Goal: Task Accomplishment & Management: Use online tool/utility

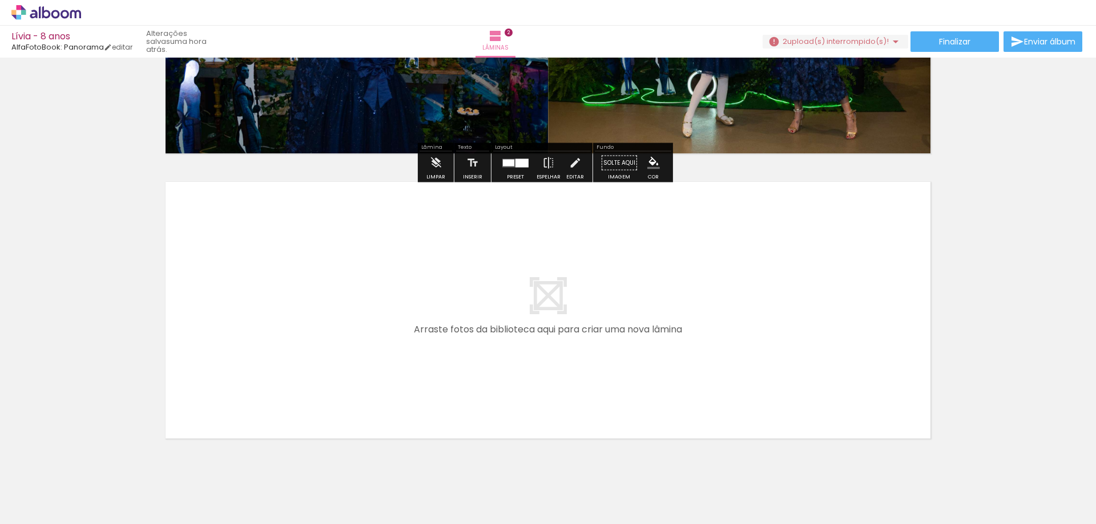
scroll to position [505, 0]
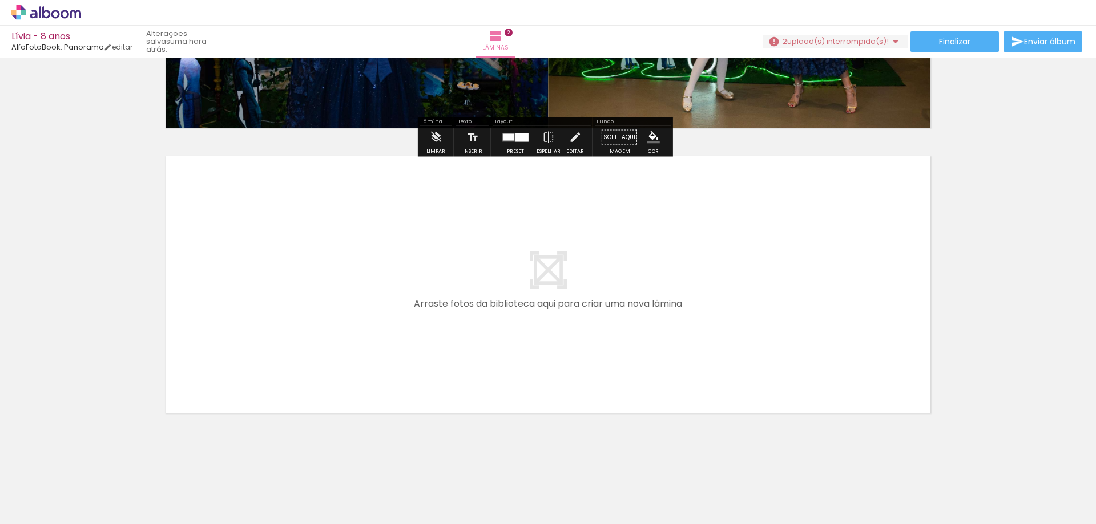
click at [510, 140] on quentale-layouter at bounding box center [515, 137] width 26 height 9
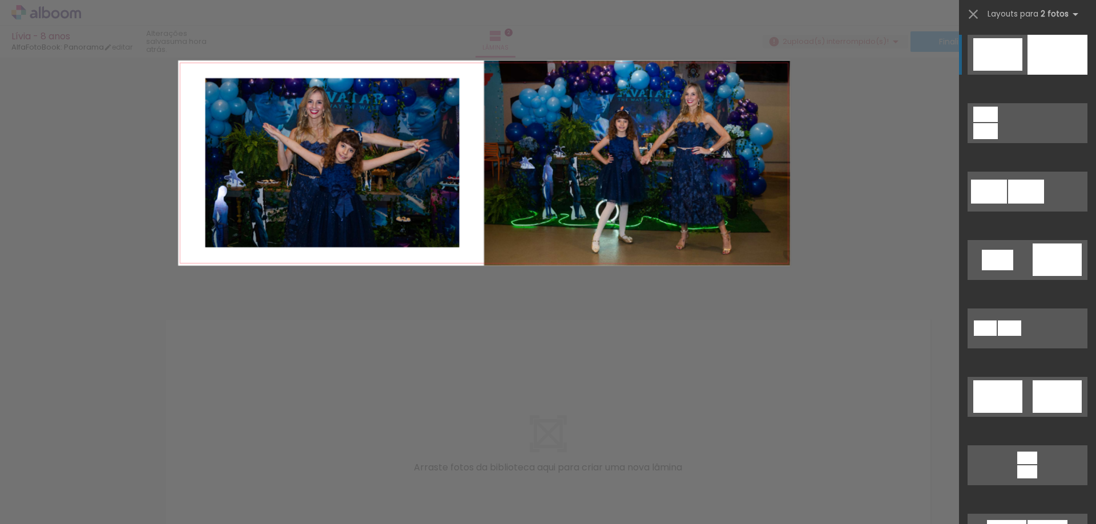
scroll to position [249, 0]
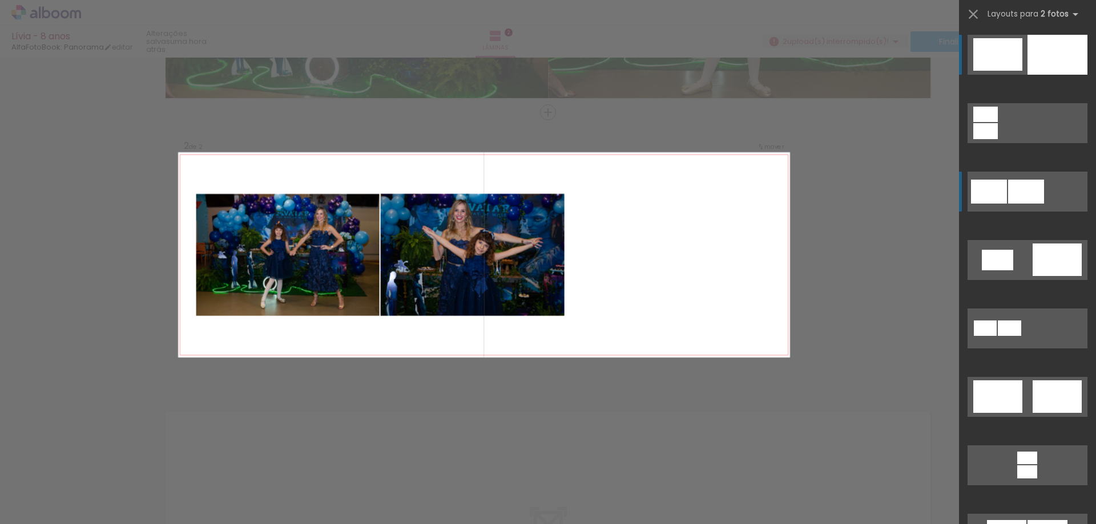
click at [1029, 189] on div at bounding box center [1026, 192] width 36 height 24
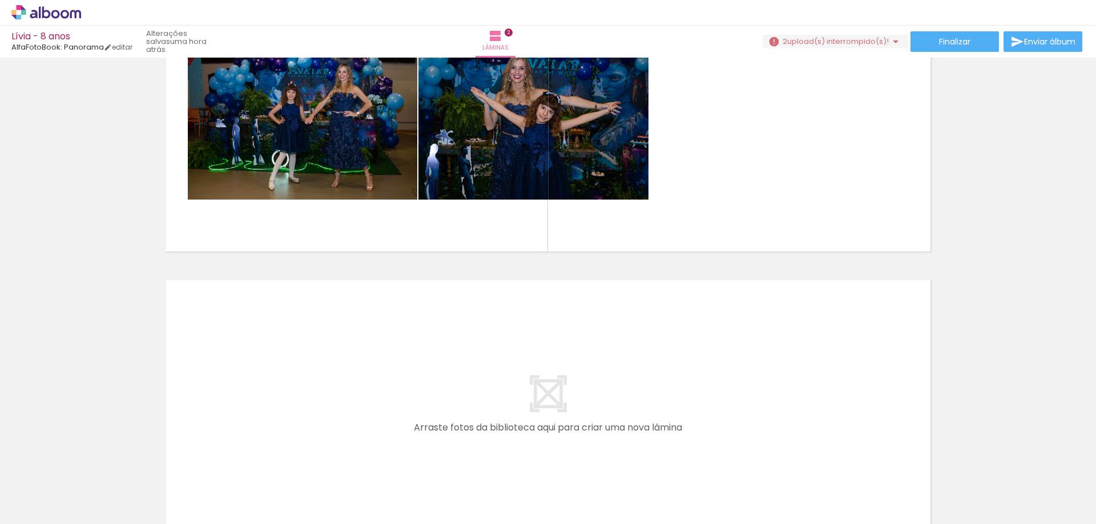
scroll to position [421, 0]
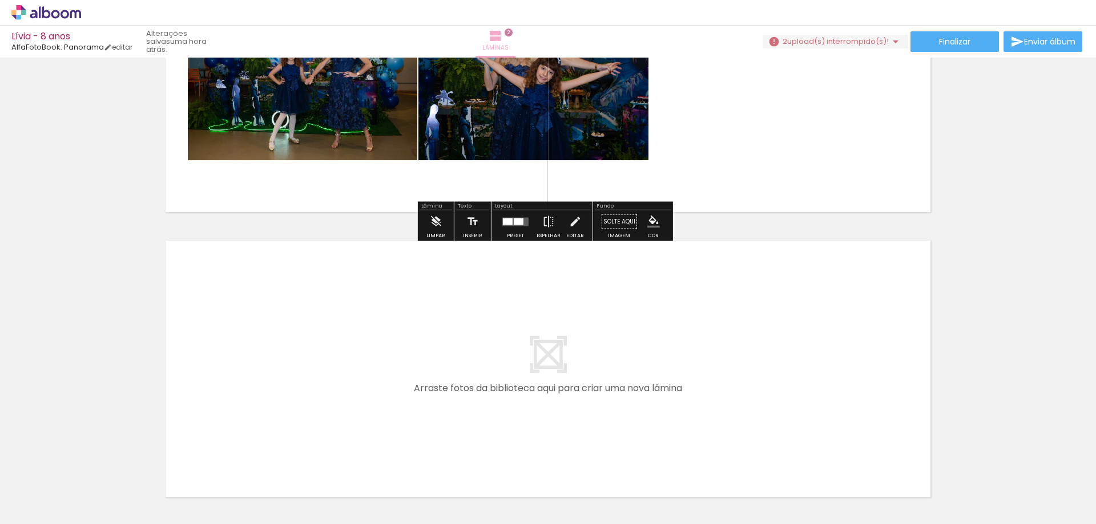
click at [502, 42] on iron-icon at bounding box center [495, 36] width 14 height 14
drag, startPoint x: 520, startPoint y: 217, endPoint x: 511, endPoint y: 221, distance: 9.4
click at [518, 218] on quentale-layouter at bounding box center [515, 221] width 26 height 9
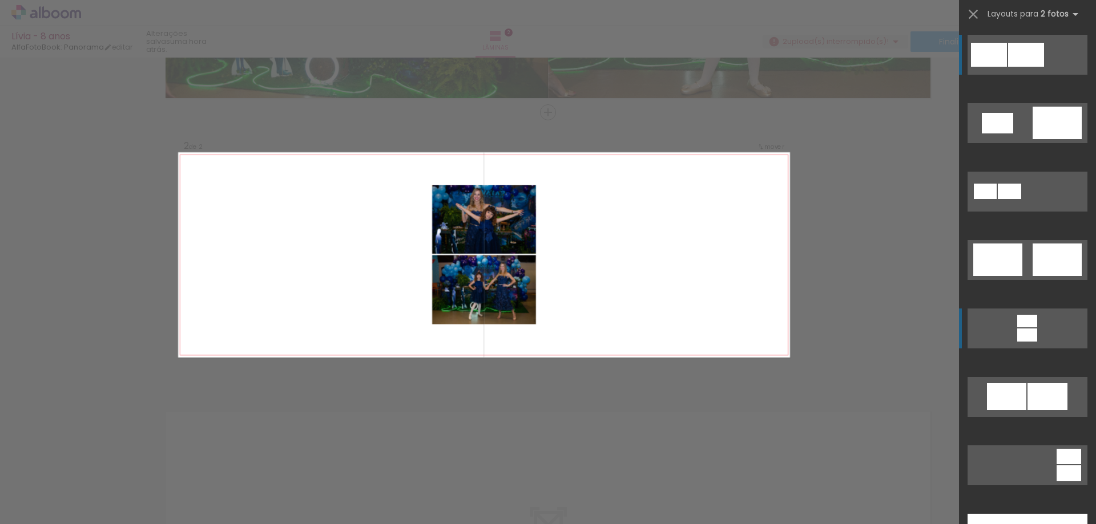
scroll to position [331, 0]
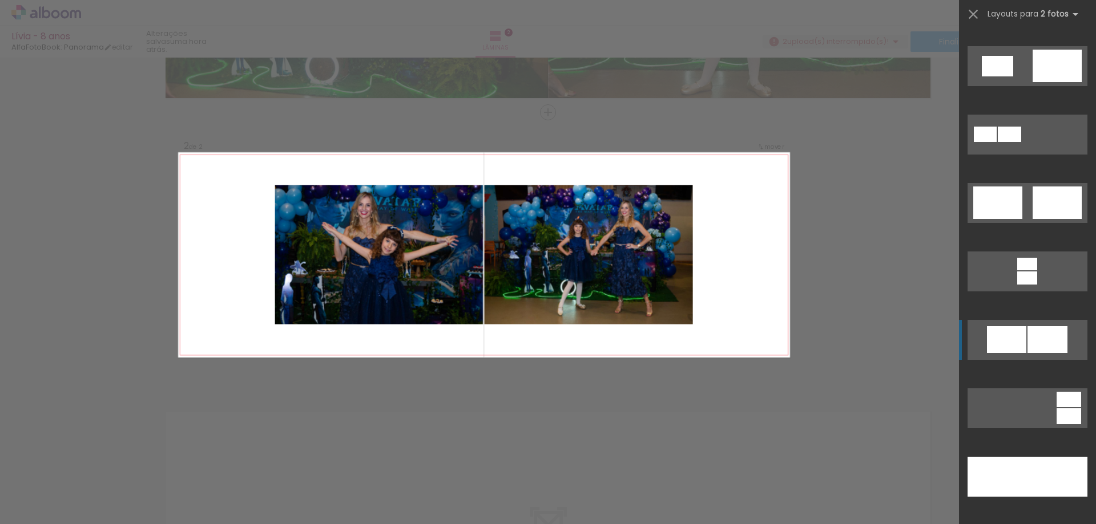
click at [1035, 336] on div at bounding box center [1047, 339] width 40 height 27
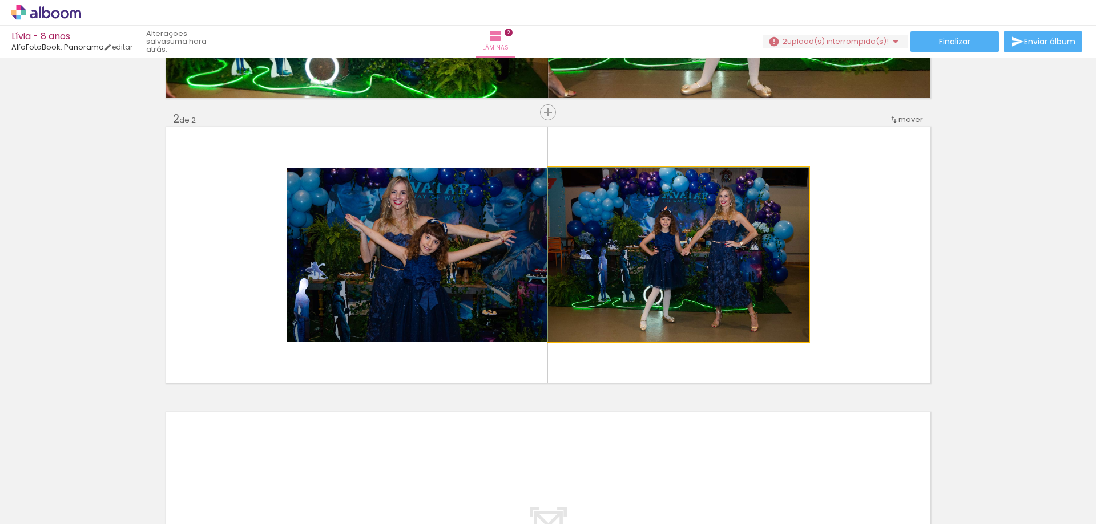
drag, startPoint x: 716, startPoint y: 265, endPoint x: 774, endPoint y: 261, distance: 58.3
drag, startPoint x: 709, startPoint y: 258, endPoint x: 782, endPoint y: 244, distance: 75.1
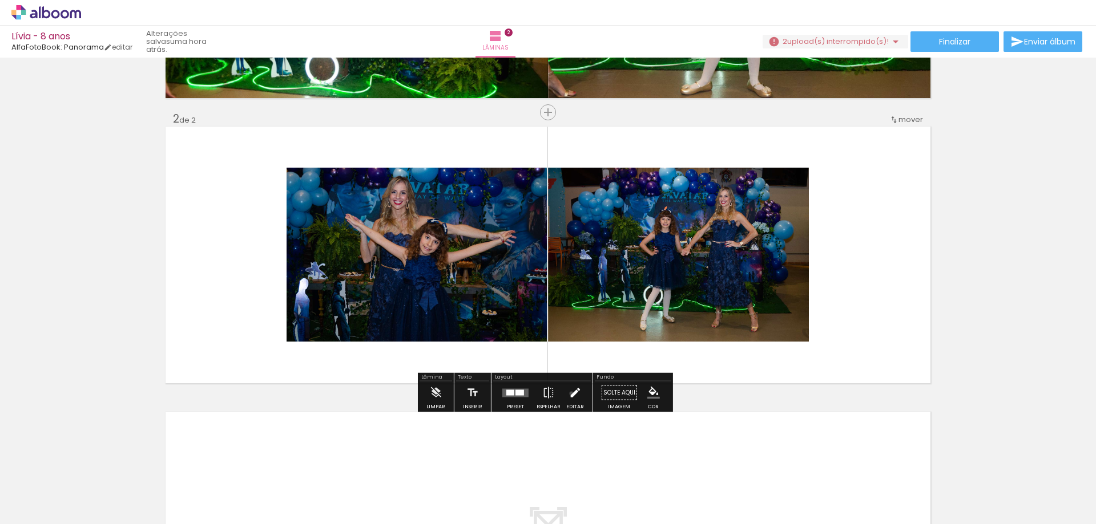
click at [568, 394] on iron-icon at bounding box center [574, 393] width 13 height 23
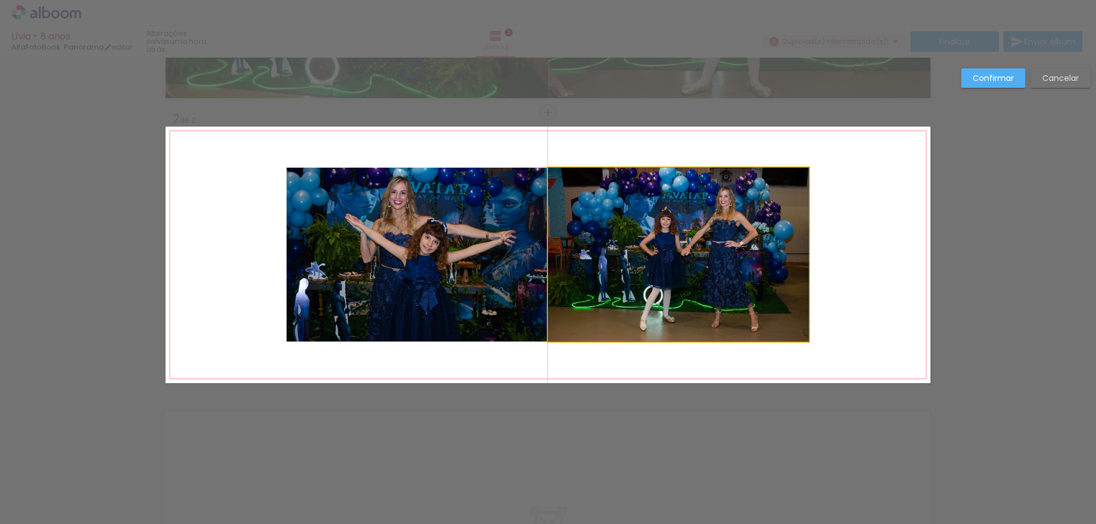
click at [679, 258] on quentale-photo at bounding box center [678, 255] width 261 height 174
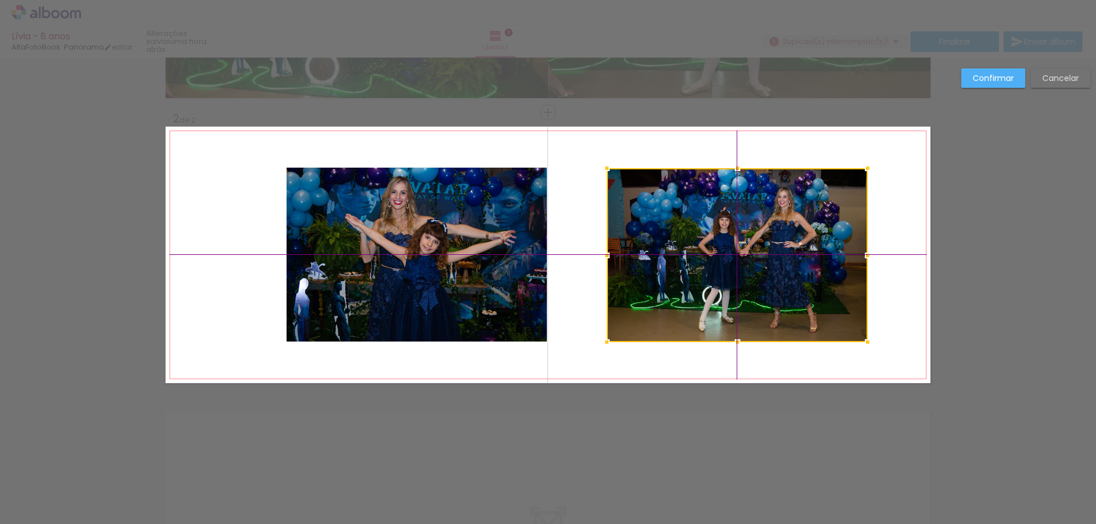
drag, startPoint x: 674, startPoint y: 244, endPoint x: 716, endPoint y: 234, distance: 42.8
click at [716, 234] on div at bounding box center [737, 255] width 261 height 174
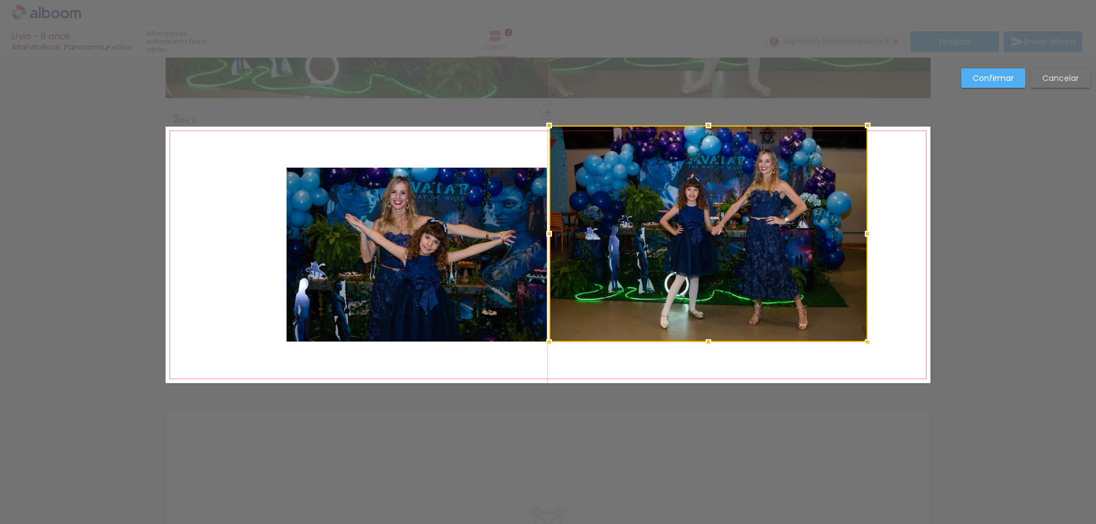
drag, startPoint x: 603, startPoint y: 167, endPoint x: 562, endPoint y: 134, distance: 52.0
click at [562, 134] on div at bounding box center [708, 234] width 318 height 217
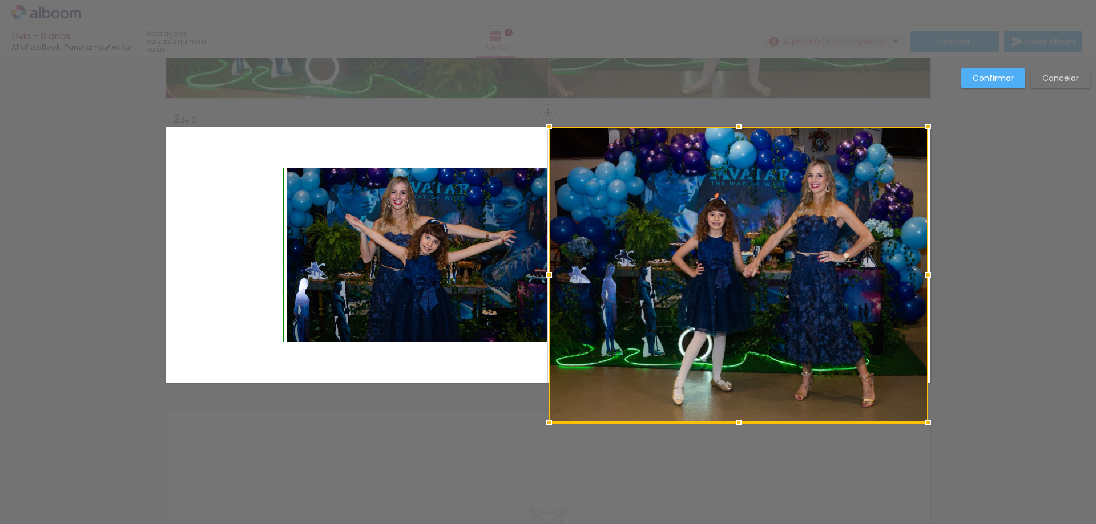
drag, startPoint x: 862, startPoint y: 341, endPoint x: 923, endPoint y: 294, distance: 76.5
click at [923, 294] on div at bounding box center [738, 275] width 379 height 296
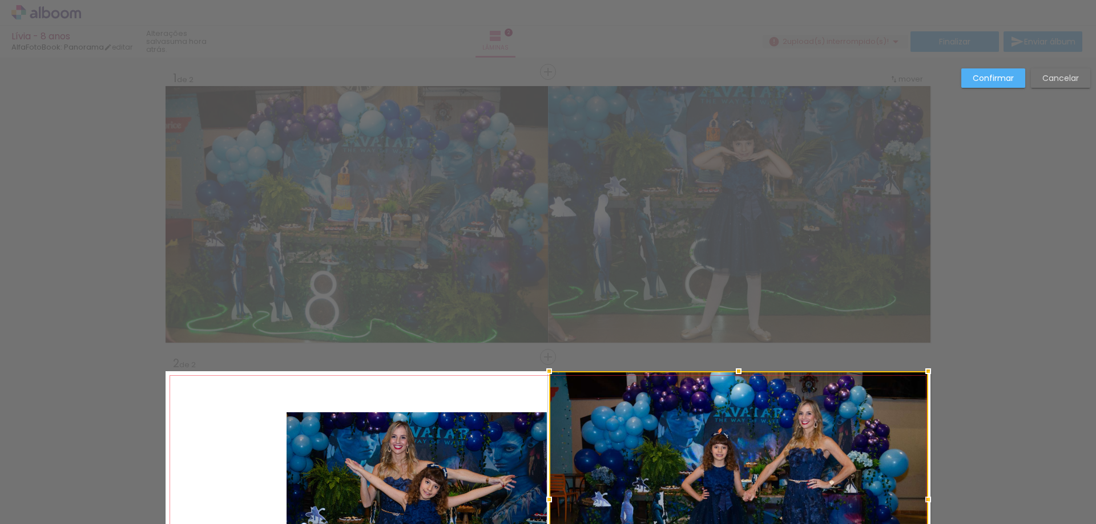
scroll to position [0, 0]
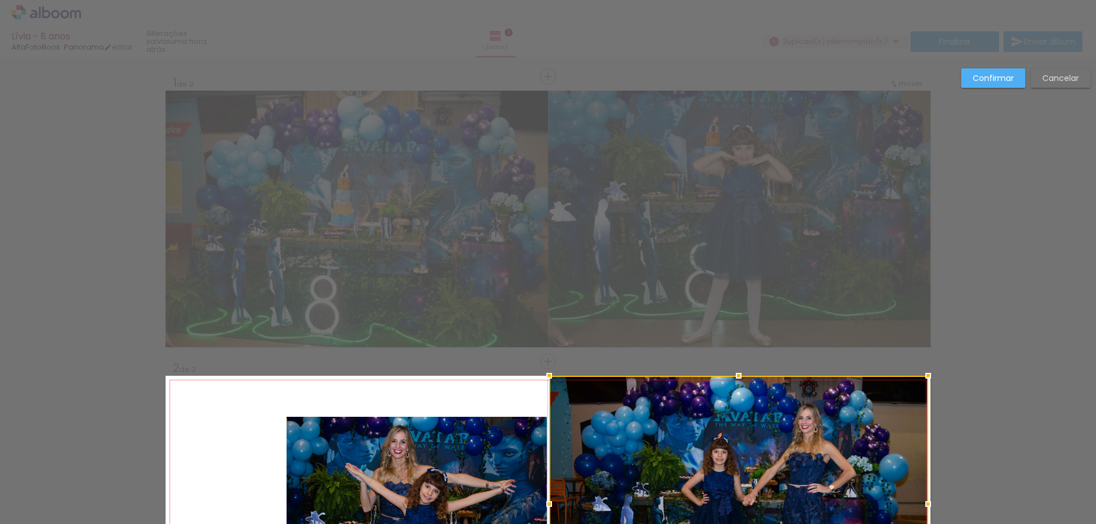
click at [1051, 262] on div "Confirmar Cancelar" at bounding box center [548, 499] width 1096 height 883
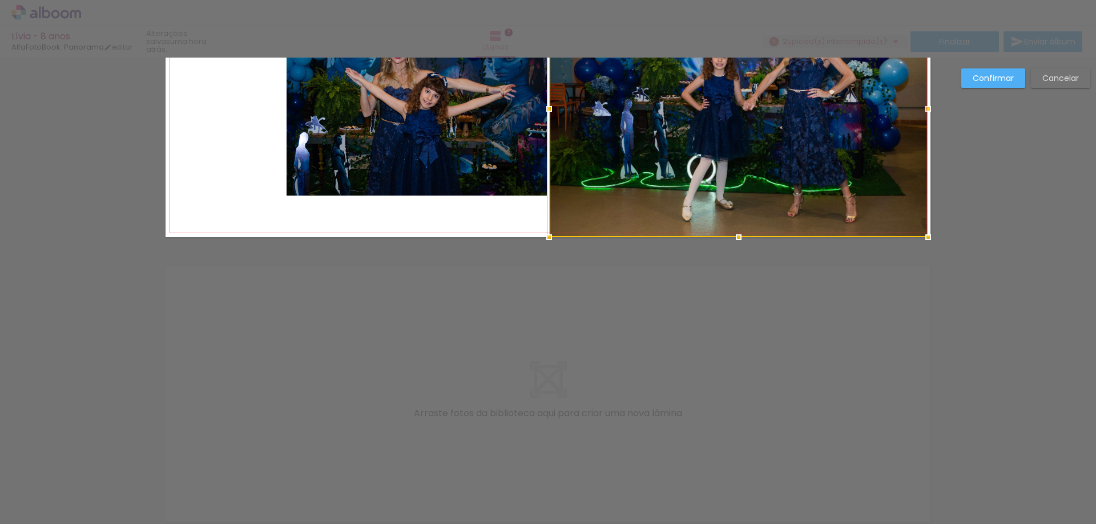
scroll to position [505, 0]
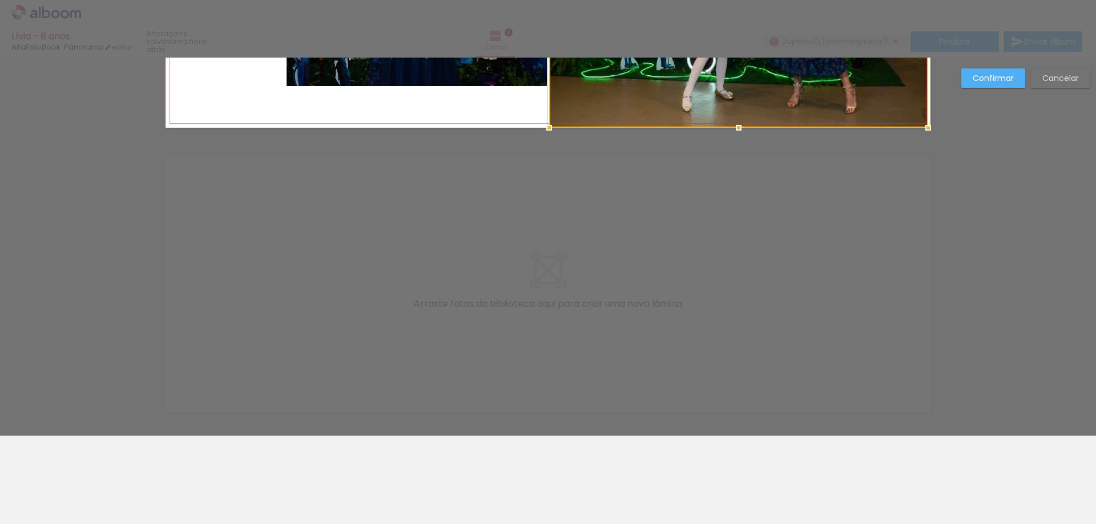
click at [89, 491] on neon-animatable "Inserir lâmina 1 de 2 Inserir lâmina 2 de 2 Confirmar Cancelar" at bounding box center [548, 39] width 1096 height 972
click at [94, 490] on neon-animatable "Inserir lâmina 1 de 2 Inserir lâmina 2 de 2 Confirmar Cancelar" at bounding box center [548, 39] width 1096 height 972
click at [24, 464] on neon-animatable "Inserir lâmina 1 de 2 Inserir lâmina 2 de 2 Confirmar Cancelar" at bounding box center [548, 39] width 1096 height 972
click at [22, 491] on neon-animatable "Inserir lâmina 1 de 2 Inserir lâmina 2 de 2 Confirmar Cancelar" at bounding box center [548, 39] width 1096 height 972
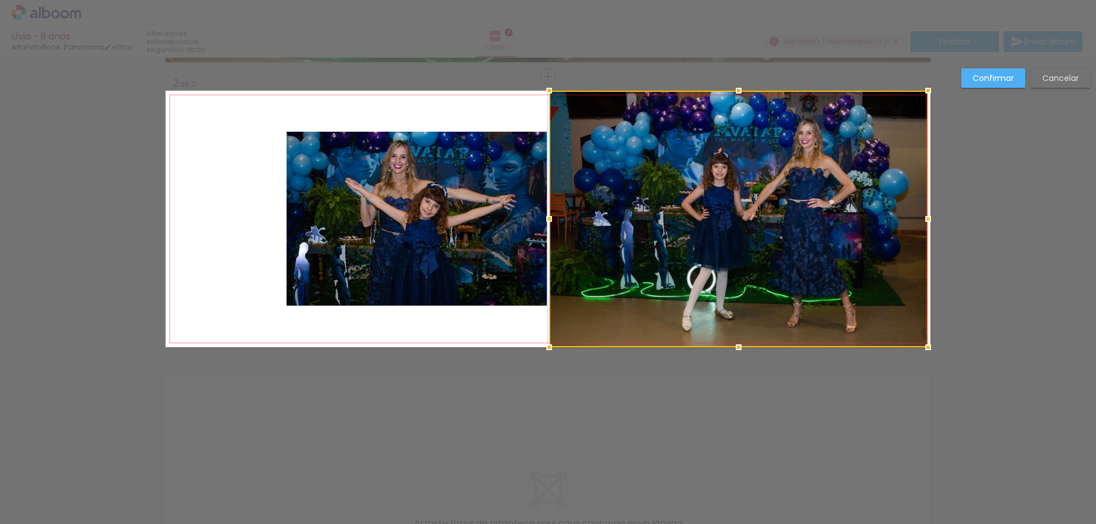
scroll to position [0, 0]
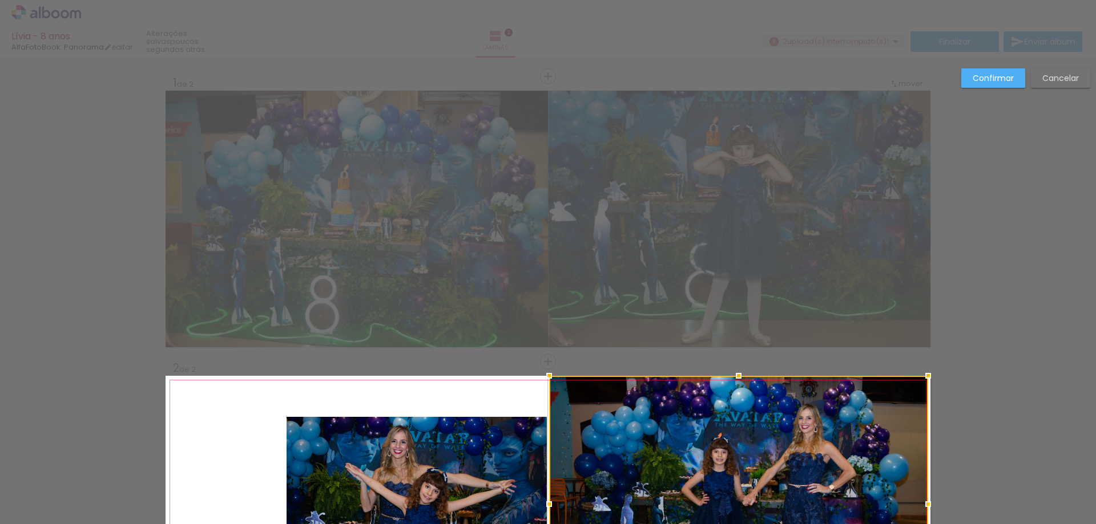
click at [995, 296] on div "Confirmar Cancelar" at bounding box center [548, 499] width 1096 height 883
click at [0, 0] on slot "Confirmar" at bounding box center [0, 0] width 0 height 0
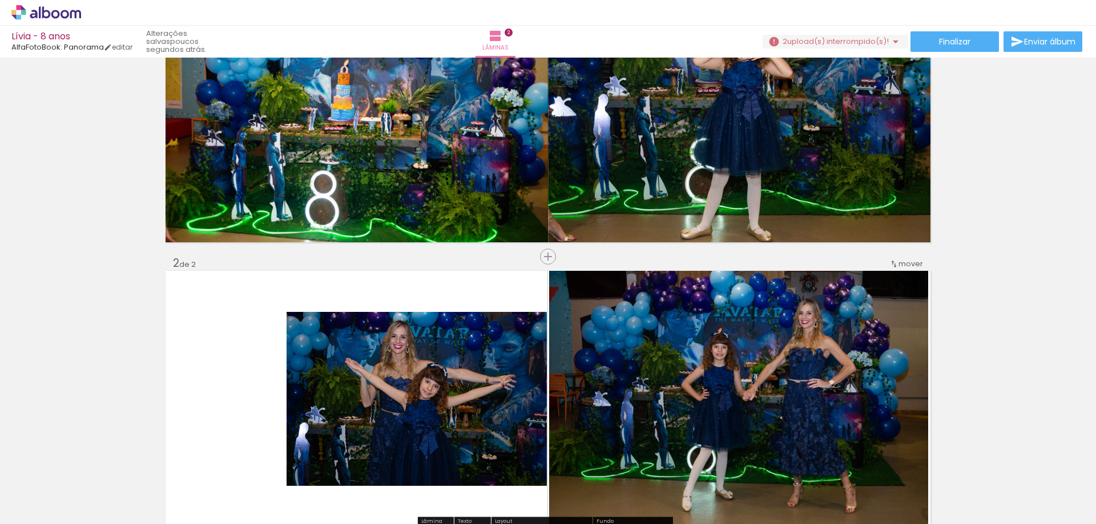
scroll to position [114, 0]
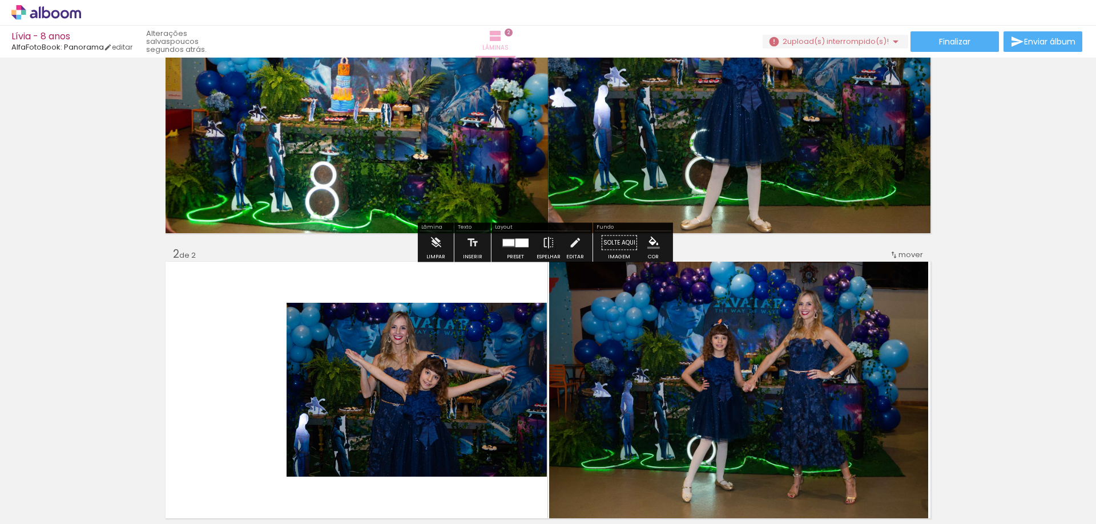
click at [502, 37] on iron-icon at bounding box center [495, 36] width 14 height 14
